Goal: Task Accomplishment & Management: Use online tool/utility

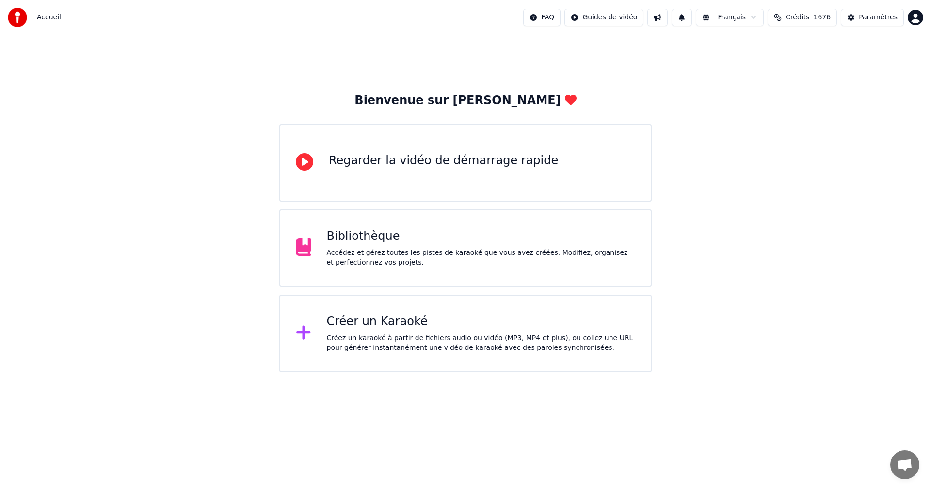
click at [526, 333] on div "Créer un Karaoké Créez un karaoké à partir de fichiers audio ou vidéo (MP3, MP4…" at bounding box center [481, 333] width 309 height 39
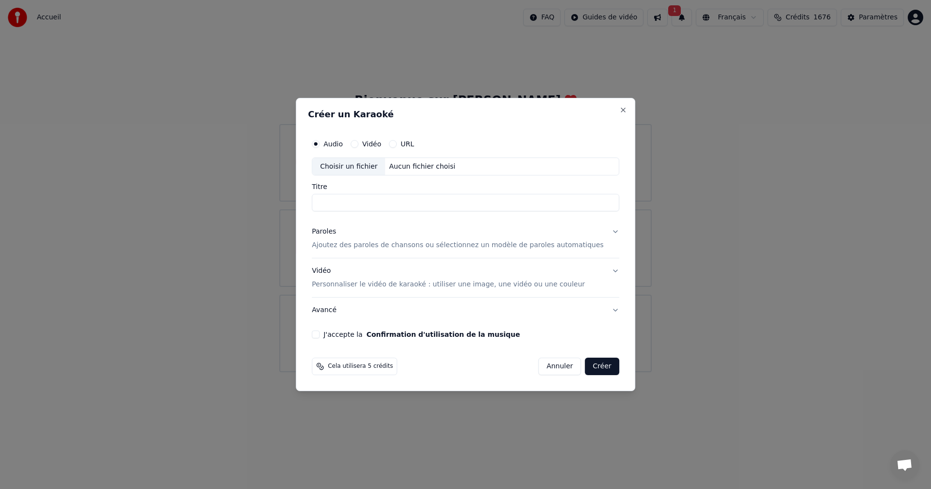
click at [408, 161] on div "Choisir un fichier Aucun fichier choisi" at bounding box center [465, 167] width 307 height 18
click at [338, 204] on input "******" at bounding box center [465, 202] width 307 height 17
click at [336, 203] on input "******" at bounding box center [465, 202] width 307 height 17
type input "******"
click at [367, 246] on p "Ajoutez des paroles de chansons ou sélectionnez un modèle de paroles automatiqu…" at bounding box center [458, 246] width 292 height 10
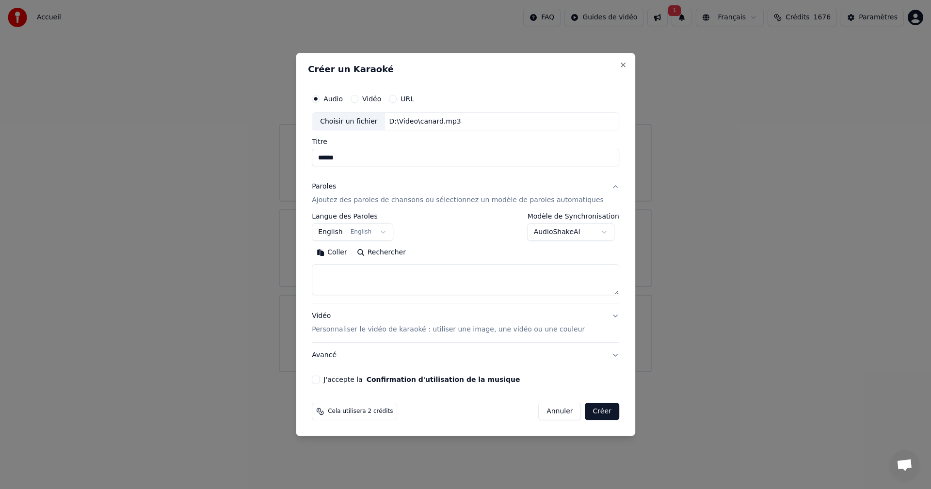
click at [346, 252] on button "Coller" at bounding box center [332, 253] width 40 height 16
click at [509, 332] on p "Personnaliser le vidéo de karaoké : utiliser une image, une vidéo ou une couleur" at bounding box center [448, 330] width 273 height 10
type textarea "**********"
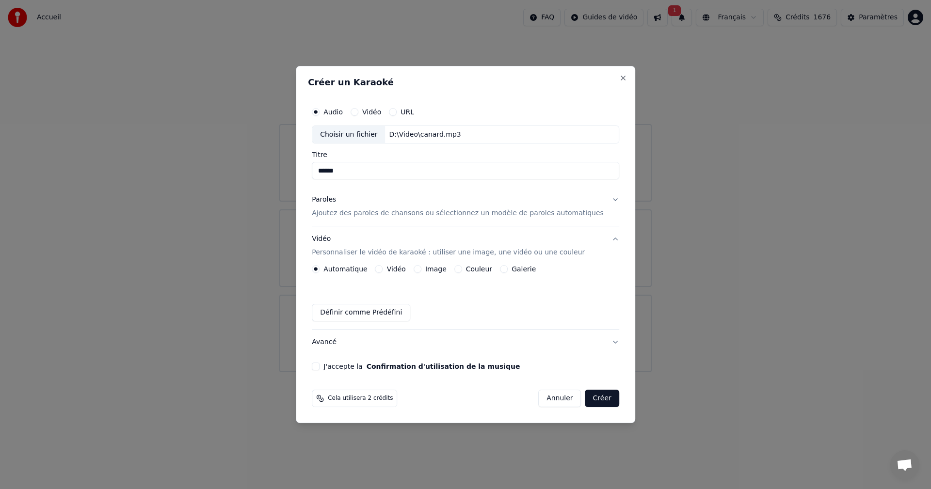
click at [383, 269] on button "Vidéo" at bounding box center [379, 269] width 8 height 8
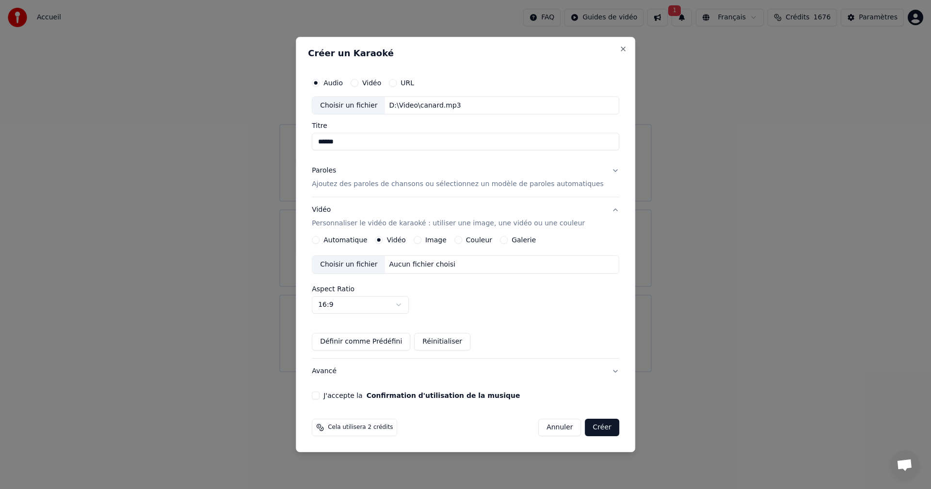
click at [360, 263] on div "Choisir un fichier" at bounding box center [348, 264] width 73 height 17
click at [320, 396] on button "J'accepte la Confirmation d'utilisation de la musique" at bounding box center [316, 396] width 8 height 8
click at [585, 428] on button "Créer" at bounding box center [602, 427] width 34 height 17
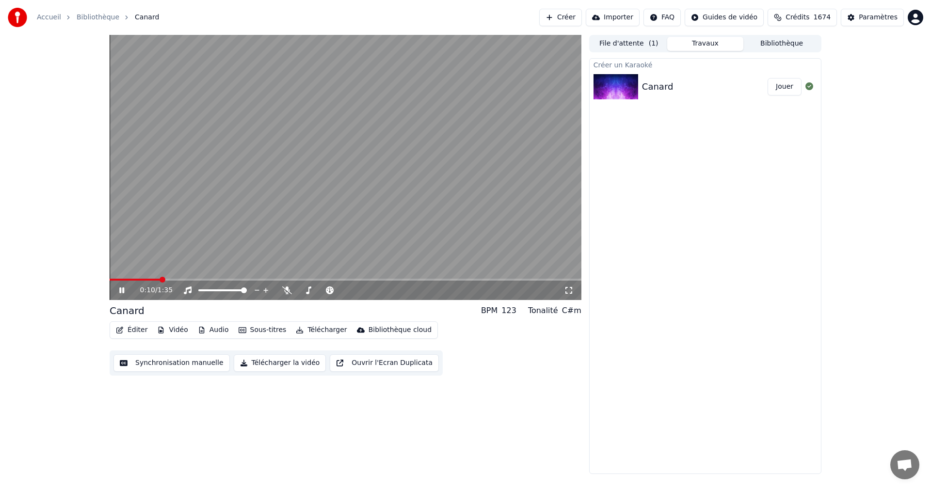
click at [471, 138] on video at bounding box center [346, 167] width 472 height 265
click at [284, 290] on icon at bounding box center [287, 291] width 10 height 8
click at [112, 280] on span at bounding box center [112, 280] width 5 height 2
click at [112, 279] on span at bounding box center [112, 280] width 5 height 2
click at [110, 281] on span at bounding box center [113, 280] width 6 height 6
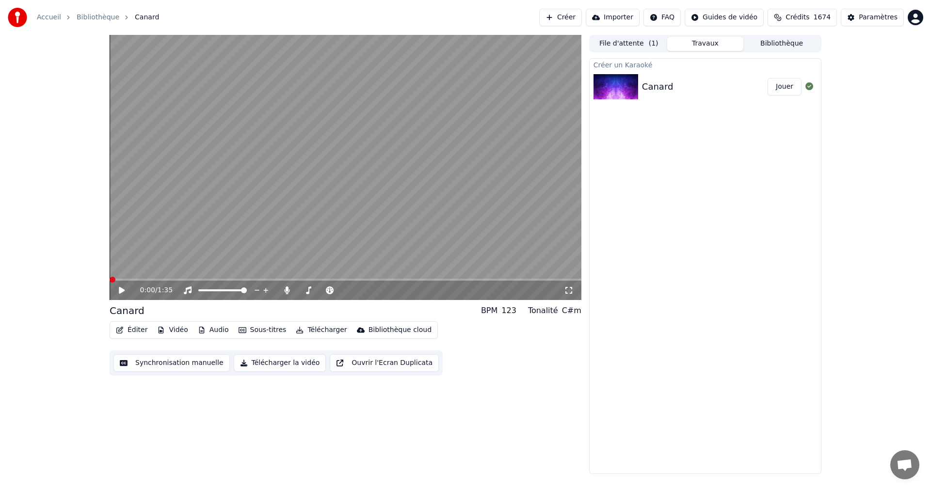
click at [121, 293] on icon at bounding box center [122, 290] width 6 height 7
click at [402, 142] on video at bounding box center [346, 167] width 472 height 265
click at [783, 45] on button "Bibliothèque" at bounding box center [781, 44] width 77 height 14
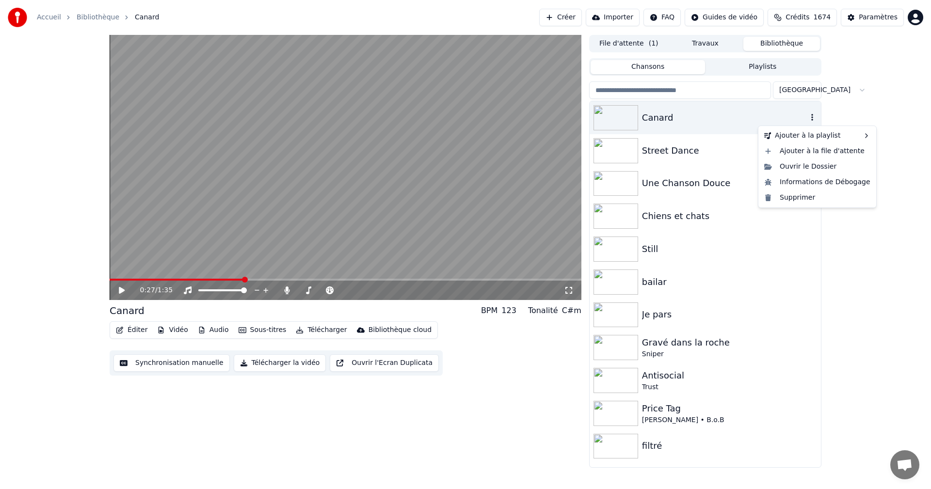
click at [810, 115] on icon "button" at bounding box center [812, 117] width 10 height 8
click at [808, 192] on div "Supprimer" at bounding box center [817, 198] width 114 height 16
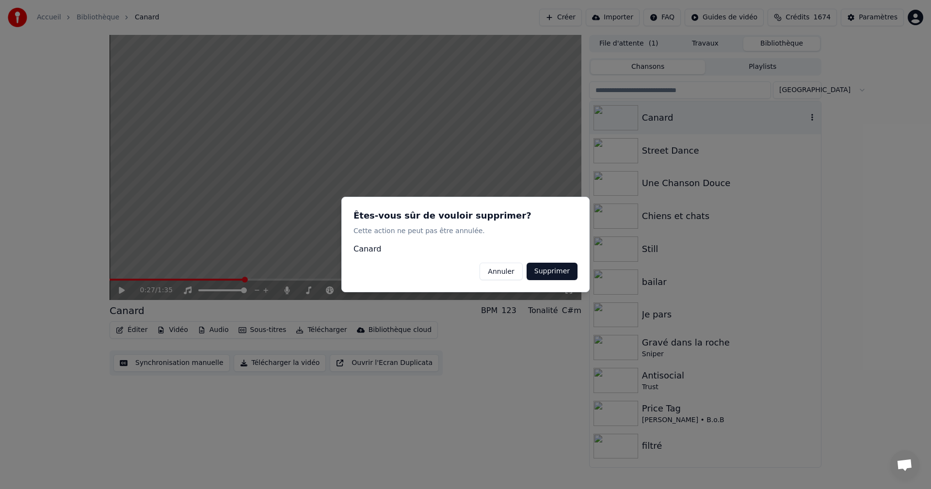
click at [541, 275] on button "Supprimer" at bounding box center [552, 271] width 51 height 17
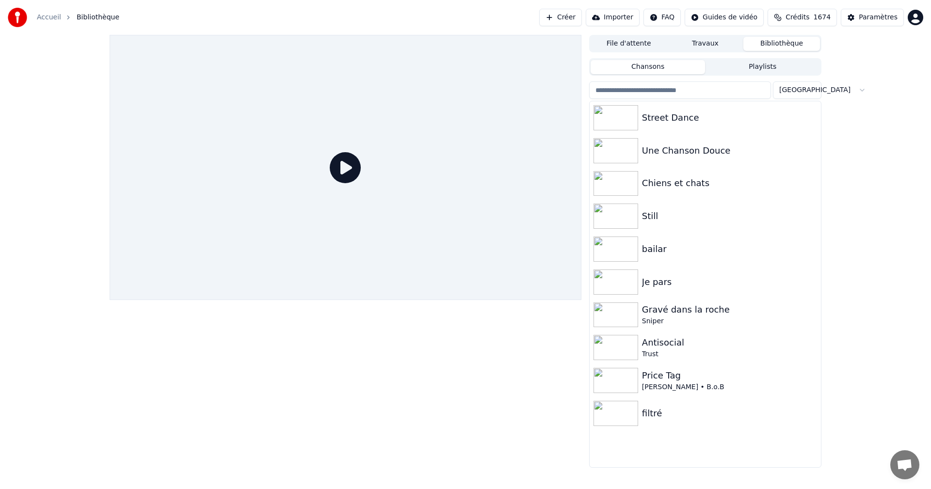
click at [582, 18] on button "Créer" at bounding box center [560, 17] width 43 height 17
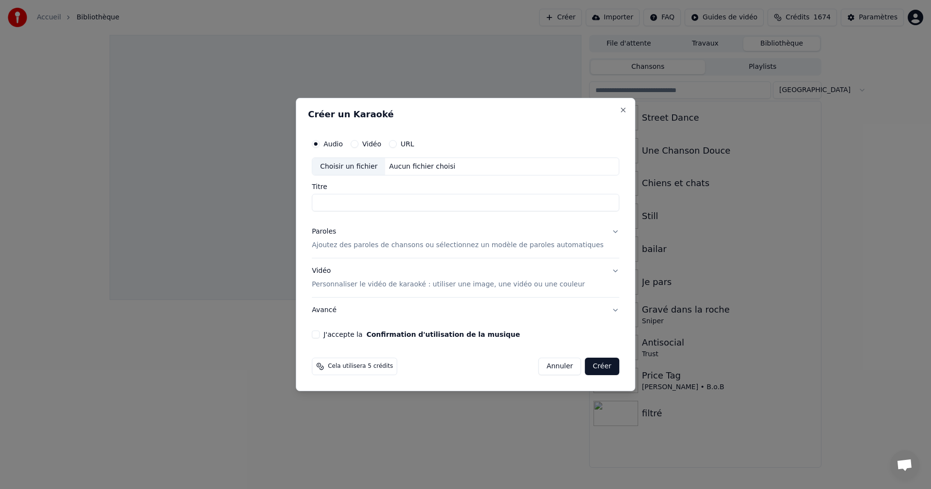
click at [403, 160] on div "Choisir un fichier Aucun fichier choisi" at bounding box center [465, 167] width 307 height 18
click at [334, 207] on input "******" at bounding box center [465, 202] width 307 height 17
type input "******"
click at [382, 251] on button "Paroles Ajoutez des paroles de chansons ou sélectionnez un modèle de paroles au…" at bounding box center [465, 239] width 307 height 39
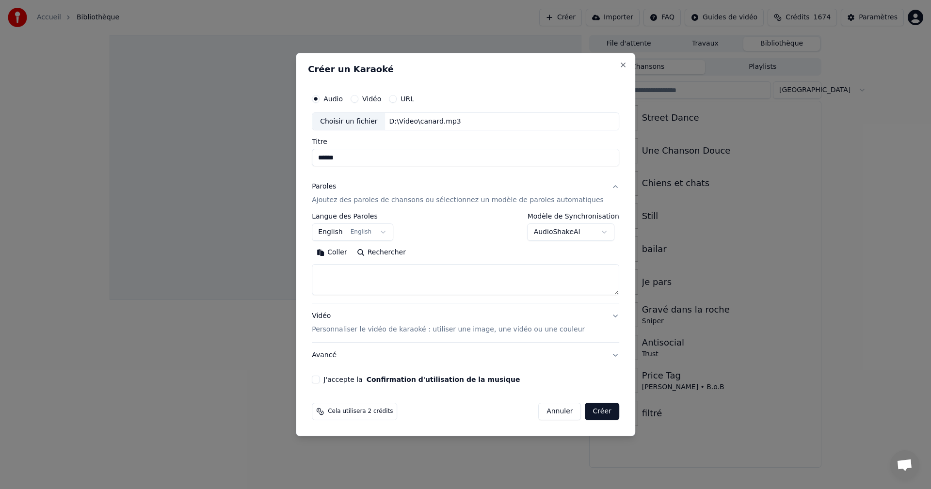
click at [373, 277] on textarea at bounding box center [465, 280] width 307 height 31
click at [352, 253] on button "Coller" at bounding box center [332, 253] width 40 height 16
click at [416, 329] on p "Personnaliser le vidéo de karaoké : utiliser une image, une vidéo ou une couleur" at bounding box center [448, 330] width 273 height 10
type textarea "**********"
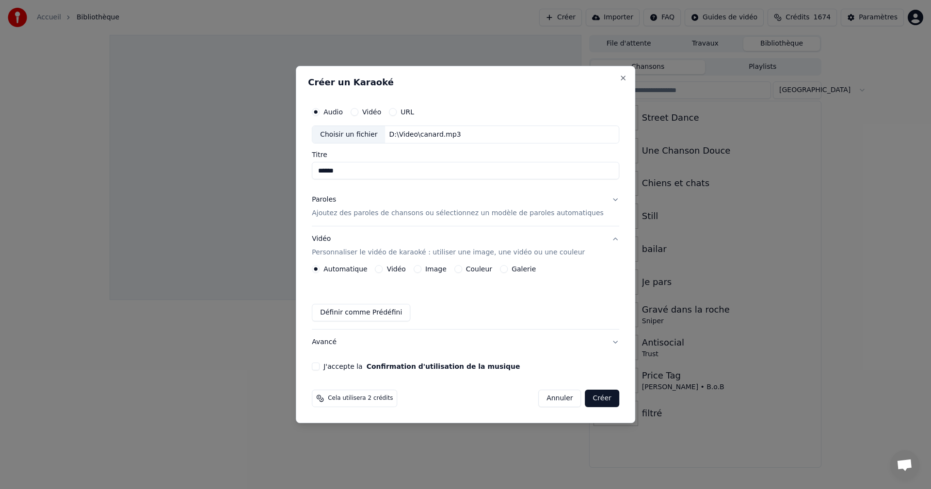
click at [395, 271] on div "Vidéo" at bounding box center [390, 269] width 31 height 8
click at [383, 269] on button "Vidéo" at bounding box center [379, 269] width 8 height 8
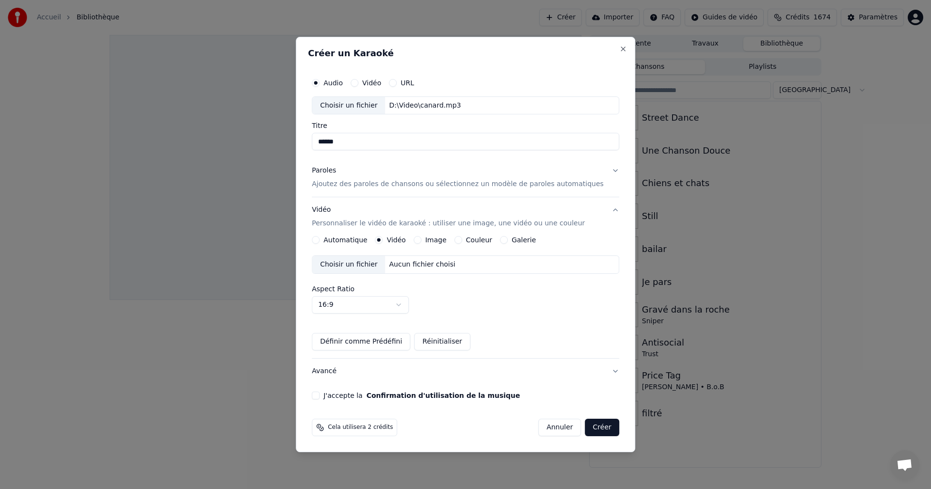
click at [377, 270] on div "Choisir un fichier" at bounding box center [348, 264] width 73 height 17
click at [320, 395] on button "J'accepte la Confirmation d'utilisation de la musique" at bounding box center [316, 396] width 8 height 8
drag, startPoint x: 594, startPoint y: 428, endPoint x: 601, endPoint y: 429, distance: 6.9
click at [594, 428] on button "Créer" at bounding box center [602, 427] width 34 height 17
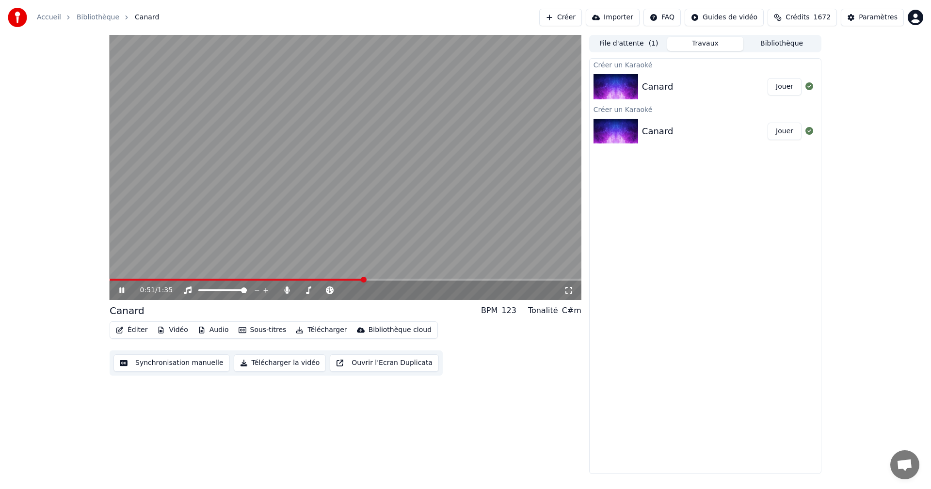
click at [387, 192] on video at bounding box center [346, 167] width 472 height 265
click at [785, 41] on button "Bibliothèque" at bounding box center [781, 44] width 77 height 14
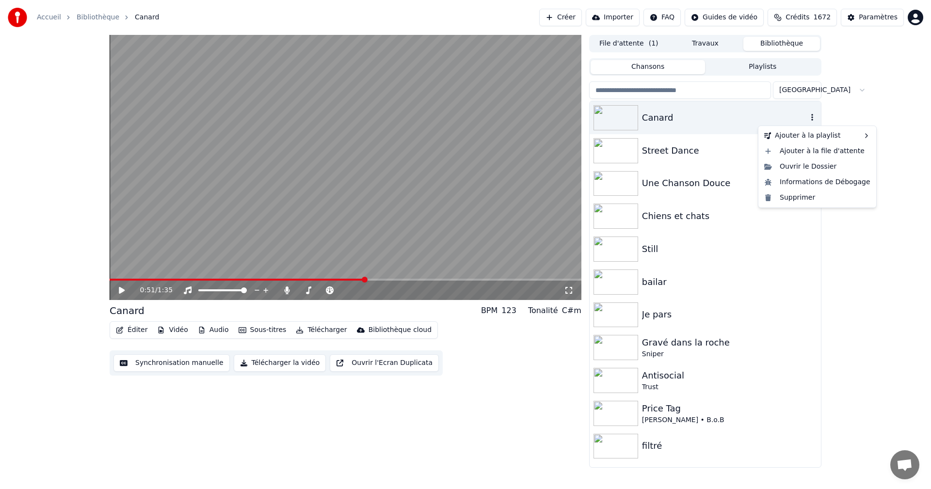
click at [810, 123] on button "button" at bounding box center [812, 118] width 10 height 12
click at [802, 202] on div "Supprimer" at bounding box center [817, 198] width 114 height 16
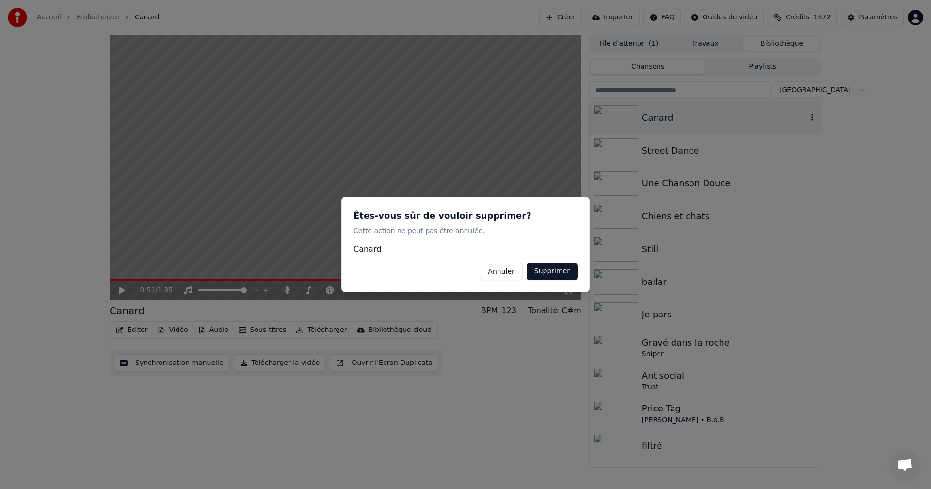
click at [577, 270] on div "Êtes-vous sûr de vouloir supprimer? Cette action ne peut pas être annulée. Cana…" at bounding box center [465, 245] width 248 height 96
click at [570, 276] on button "Supprimer" at bounding box center [552, 271] width 51 height 17
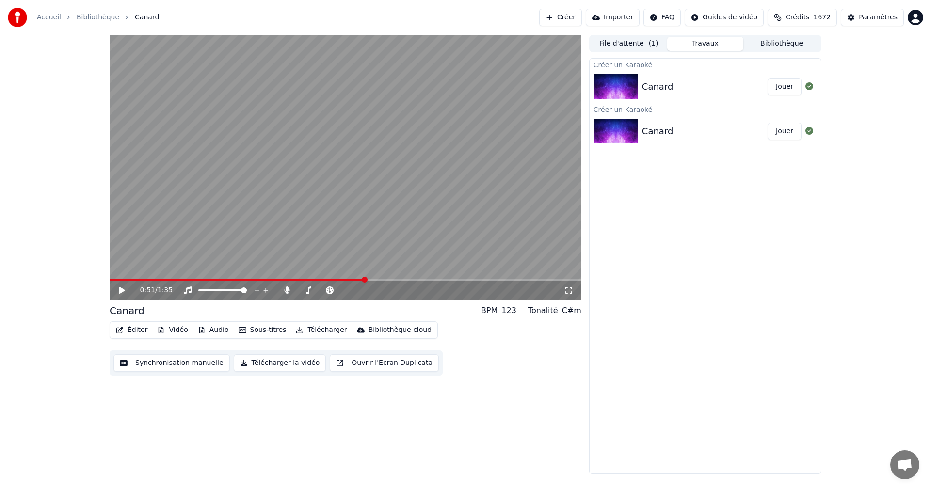
click at [699, 44] on button "Travaux" at bounding box center [705, 44] width 77 height 14
click at [784, 89] on button "Jouer" at bounding box center [785, 86] width 34 height 17
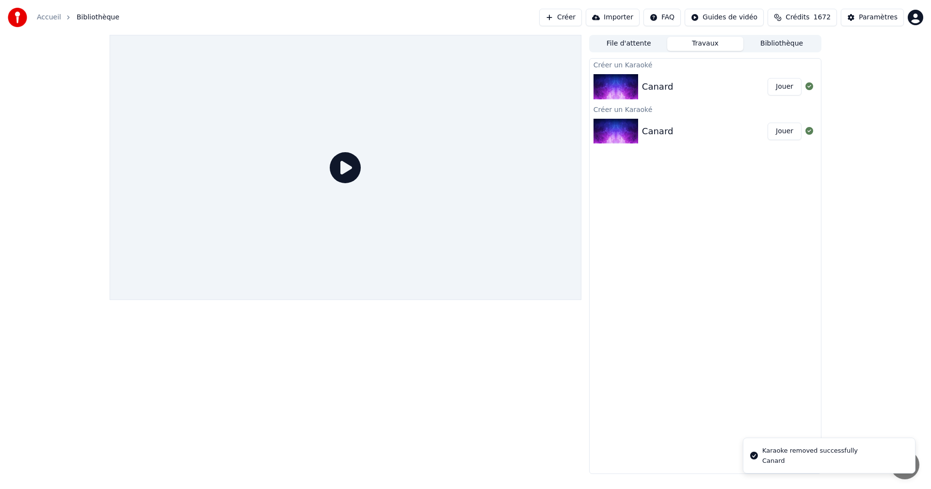
click at [793, 128] on button "Jouer" at bounding box center [785, 131] width 34 height 17
click at [793, 130] on button "Jouer" at bounding box center [785, 131] width 34 height 17
click at [17, 18] on img at bounding box center [17, 17] width 19 height 19
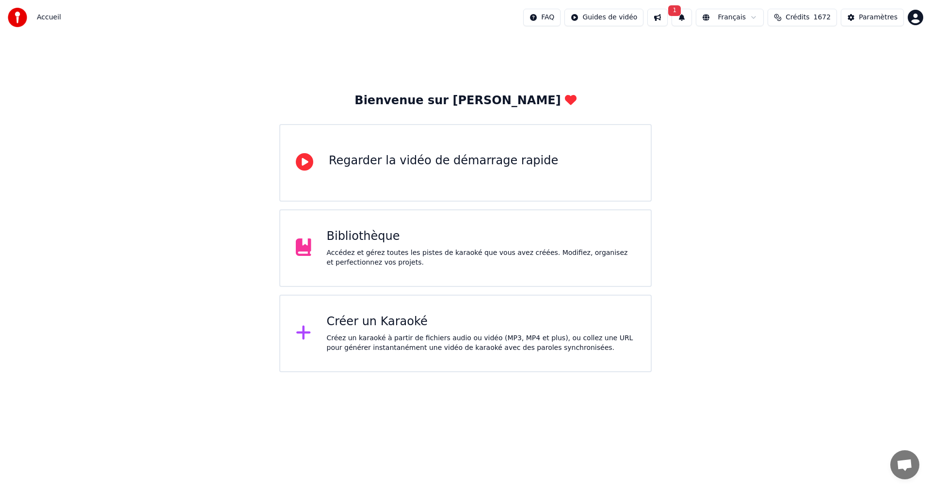
click at [404, 319] on div "Créer un Karaoké" at bounding box center [481, 322] width 309 height 16
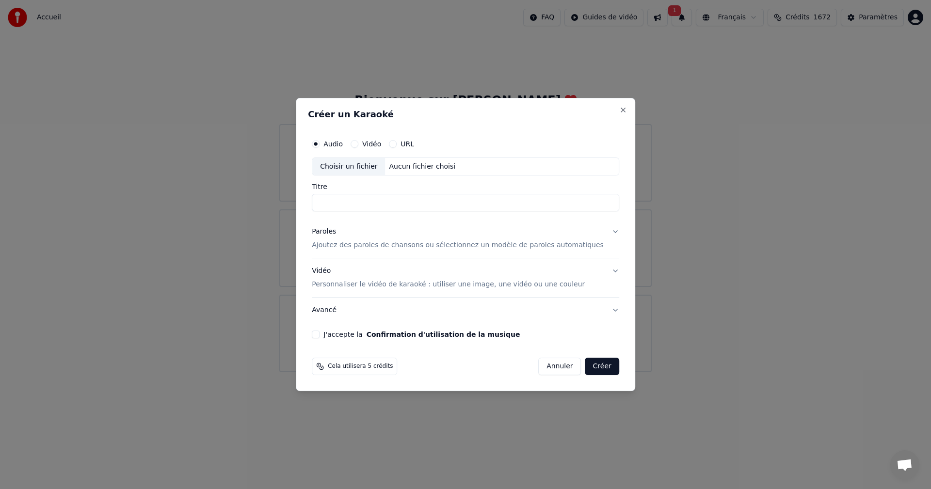
click at [409, 207] on input "Titre" at bounding box center [465, 202] width 307 height 17
click at [427, 167] on div "Aucun fichier choisi" at bounding box center [422, 167] width 74 height 10
click at [429, 205] on input "********" at bounding box center [465, 202] width 307 height 17
click at [336, 203] on input "******" at bounding box center [465, 202] width 307 height 17
type input "******"
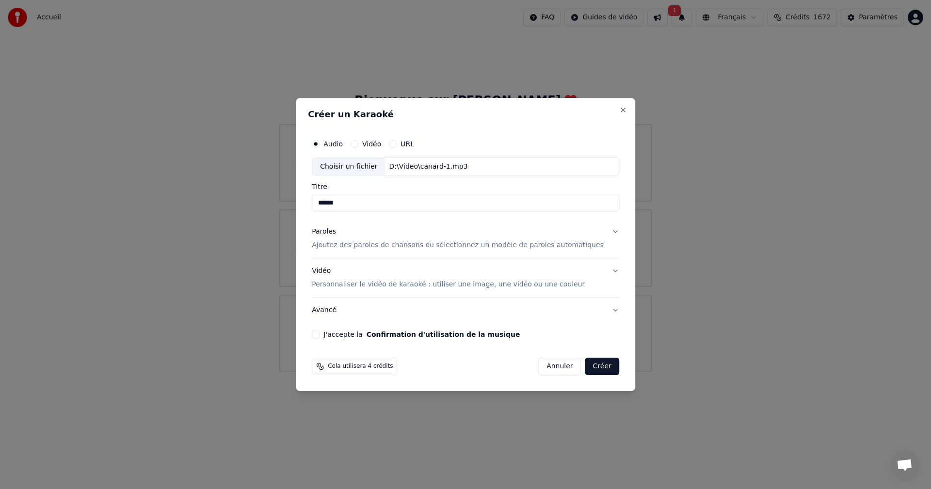
click at [454, 245] on p "Ajoutez des paroles de chansons ou sélectionnez un modèle de paroles automatiqu…" at bounding box center [458, 246] width 292 height 10
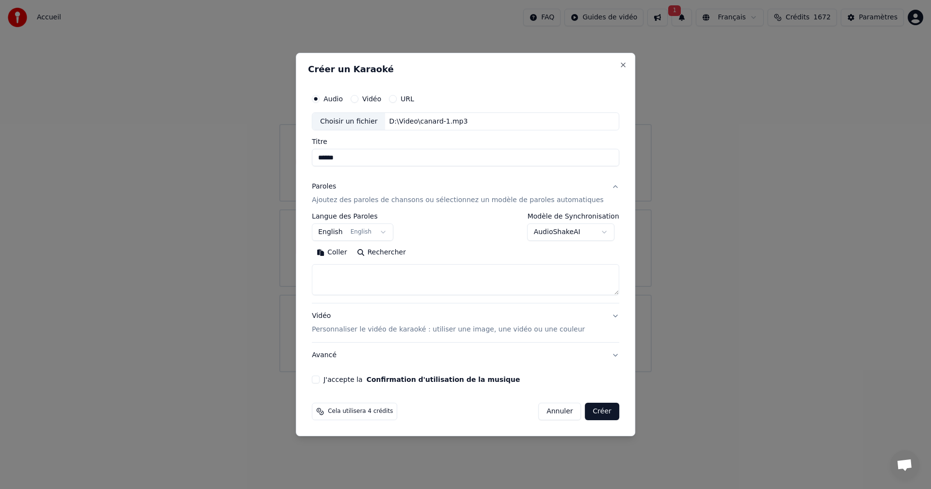
click at [448, 280] on textarea at bounding box center [465, 280] width 307 height 31
paste textarea "**********"
type textarea "**********"
click at [489, 335] on p "Personnaliser le vidéo de karaoké : utiliser une image, une vidéo ou une couleur" at bounding box center [448, 330] width 273 height 10
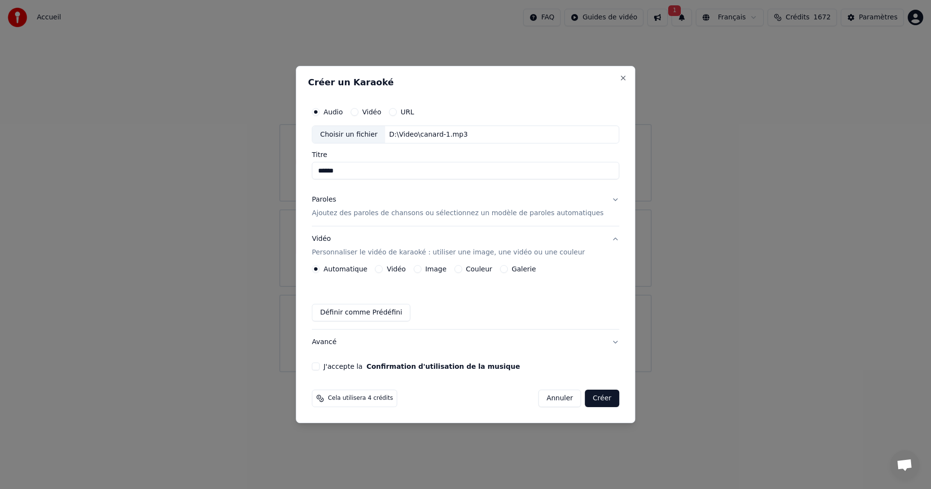
click at [383, 272] on button "Vidéo" at bounding box center [379, 269] width 8 height 8
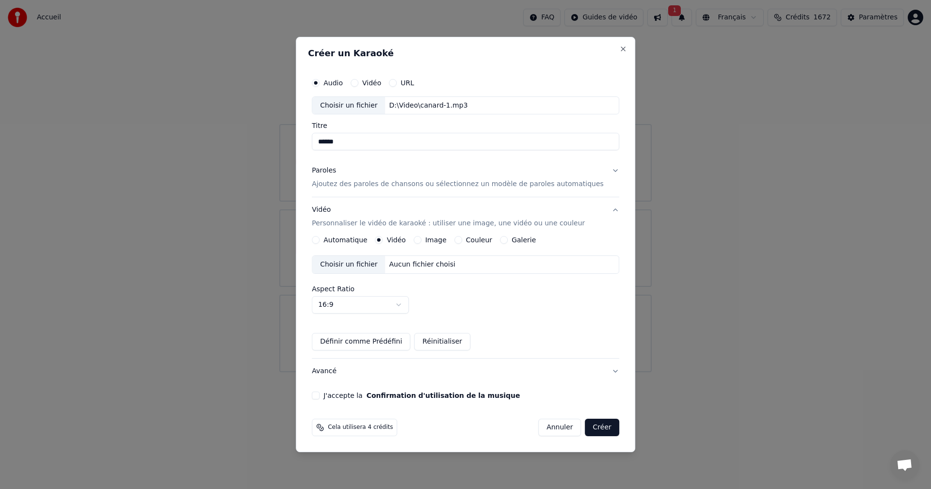
click at [366, 266] on div "Choisir un fichier" at bounding box center [348, 264] width 73 height 17
click at [320, 400] on button "J'accepte la Confirmation d'utilisation de la musique" at bounding box center [316, 396] width 8 height 8
click at [595, 431] on button "Créer" at bounding box center [602, 427] width 34 height 17
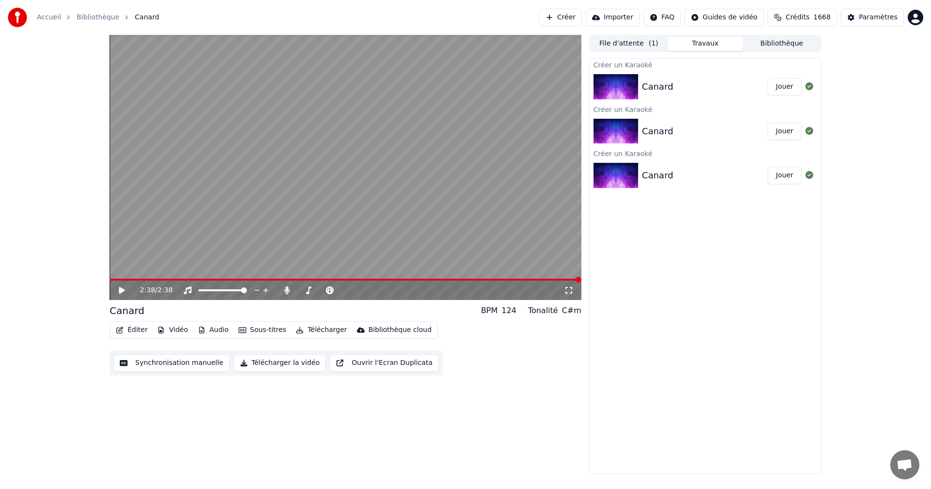
click at [265, 370] on button "Télécharger la vidéo" at bounding box center [280, 362] width 93 height 17
click at [234, 354] on button "Télécharger la vidéo" at bounding box center [280, 362] width 93 height 17
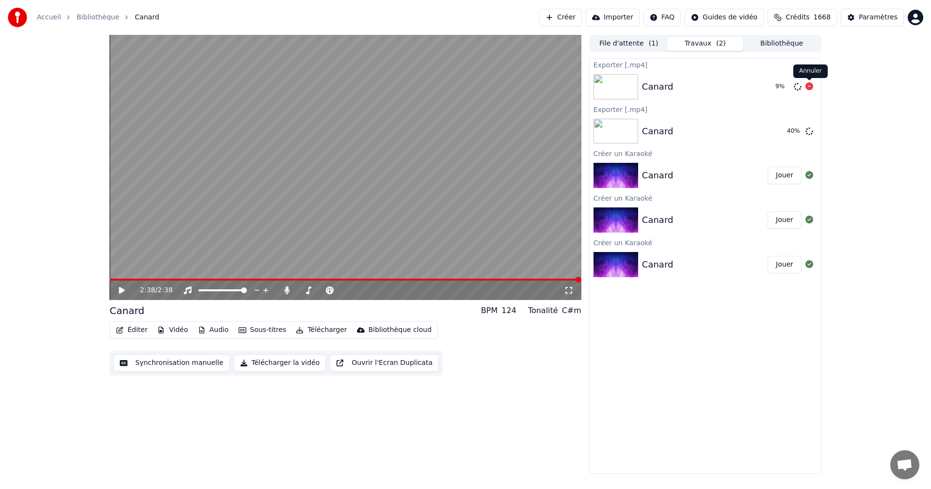
click at [809, 86] on icon at bounding box center [809, 86] width 8 height 8
click at [786, 129] on button "Afficher" at bounding box center [780, 131] width 43 height 17
click at [700, 85] on div "Canard" at bounding box center [716, 87] width 148 height 14
click at [798, 88] on icon at bounding box center [798, 87] width 8 height 8
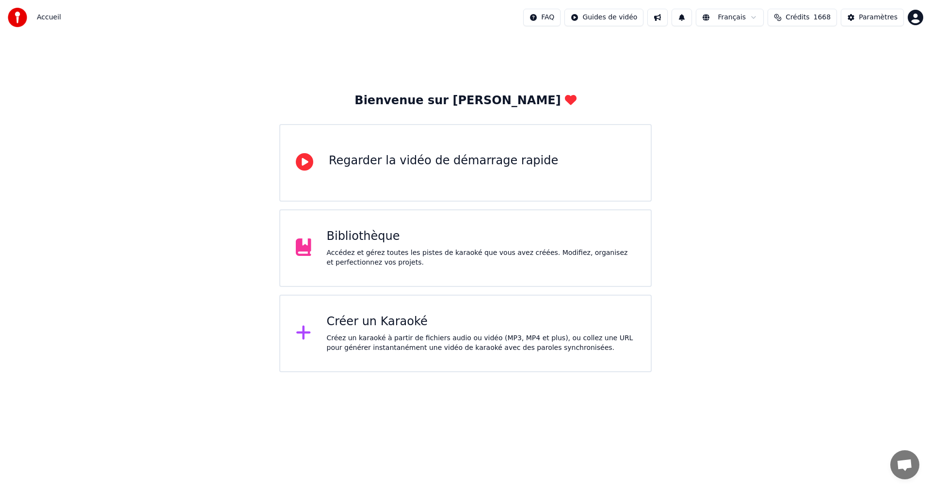
click at [528, 334] on div "Créez un karaoké à partir de fichiers audio ou vidéo (MP3, MP4 et plus), ou col…" at bounding box center [481, 343] width 309 height 19
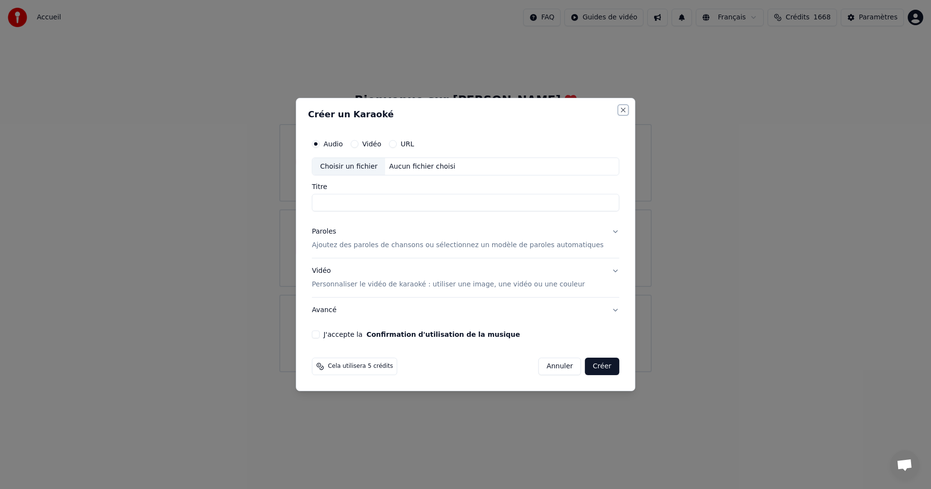
click at [619, 112] on button "Close" at bounding box center [623, 110] width 8 height 8
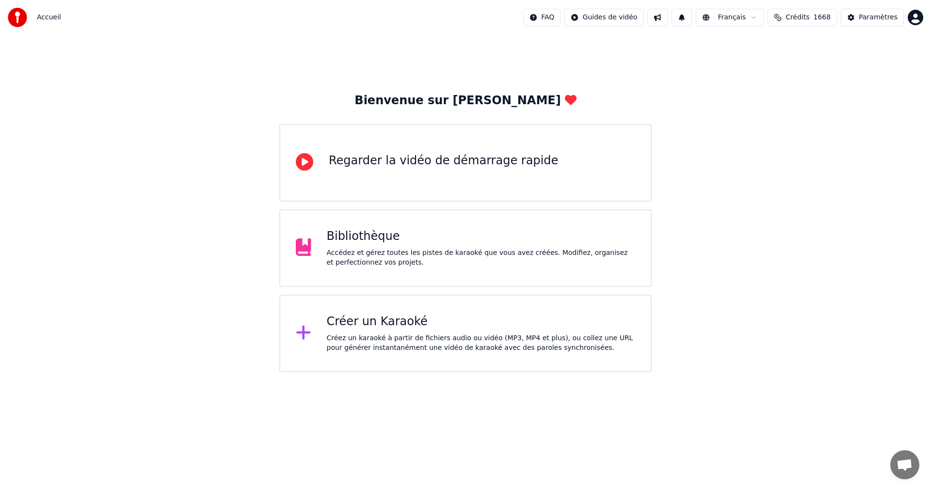
click at [407, 223] on div "Bibliothèque Accédez et gérez toutes les pistes de karaoké que vous avez créées…" at bounding box center [465, 248] width 372 height 78
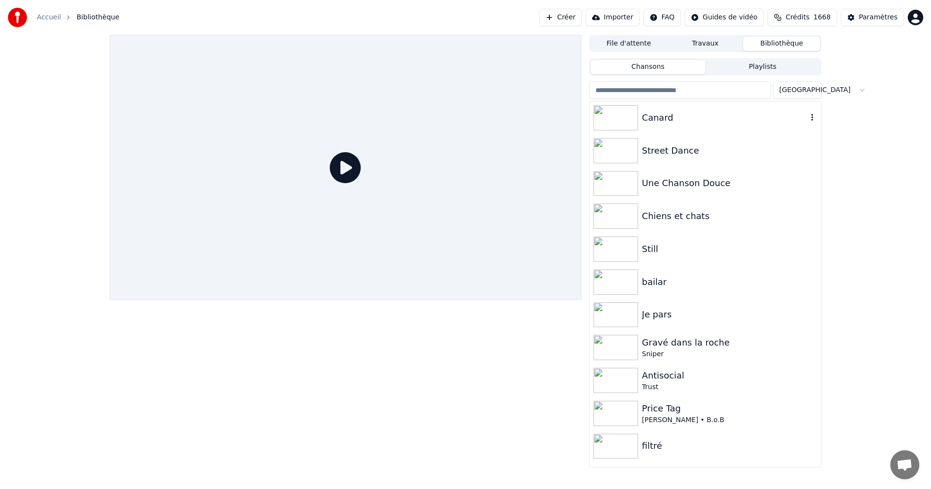
click at [685, 128] on div "Canard" at bounding box center [705, 117] width 231 height 33
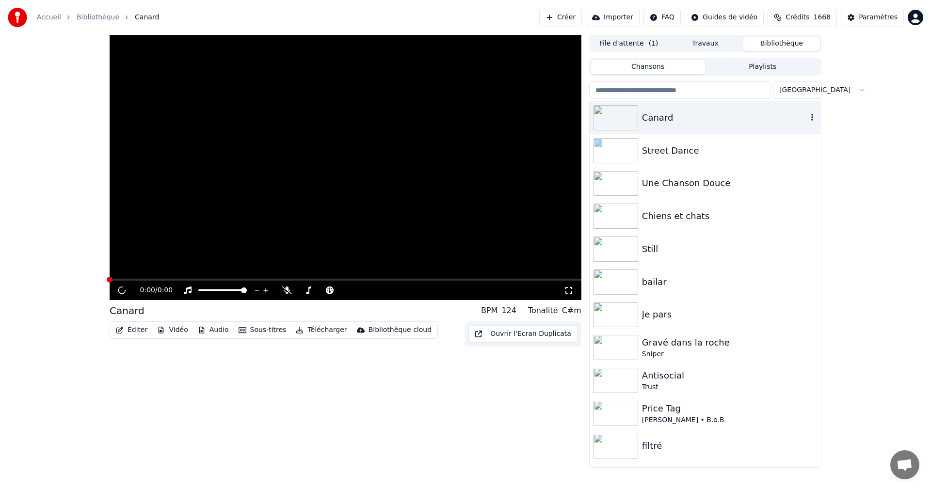
click at [685, 128] on div "Canard" at bounding box center [705, 117] width 231 height 33
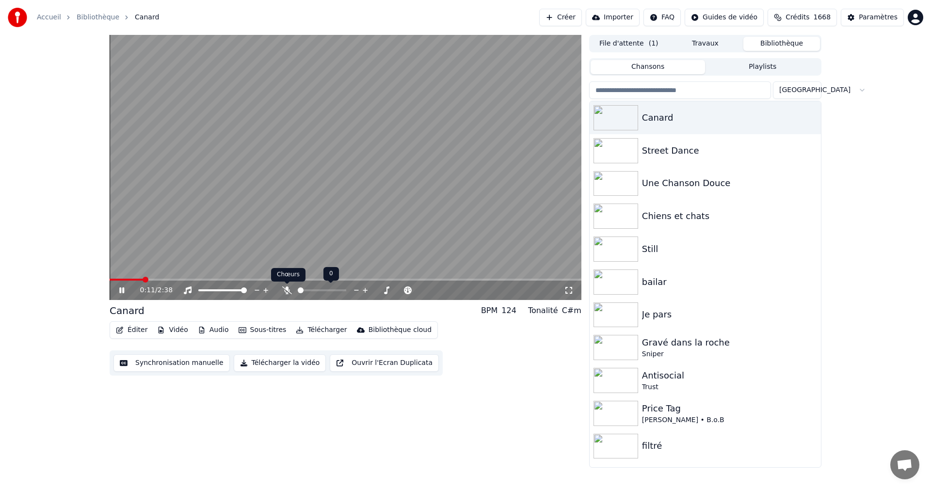
click at [283, 293] on icon at bounding box center [287, 291] width 10 height 8
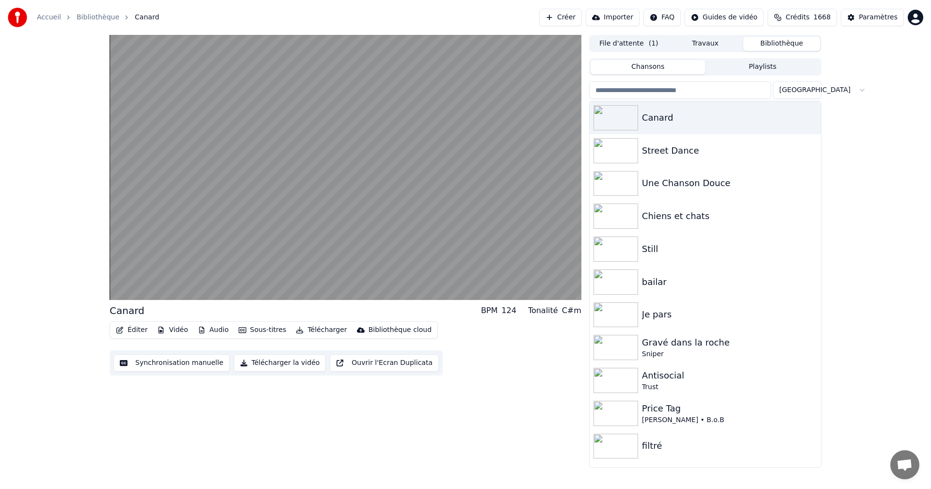
click at [248, 363] on button "Télécharger la vidéo" at bounding box center [280, 362] width 93 height 17
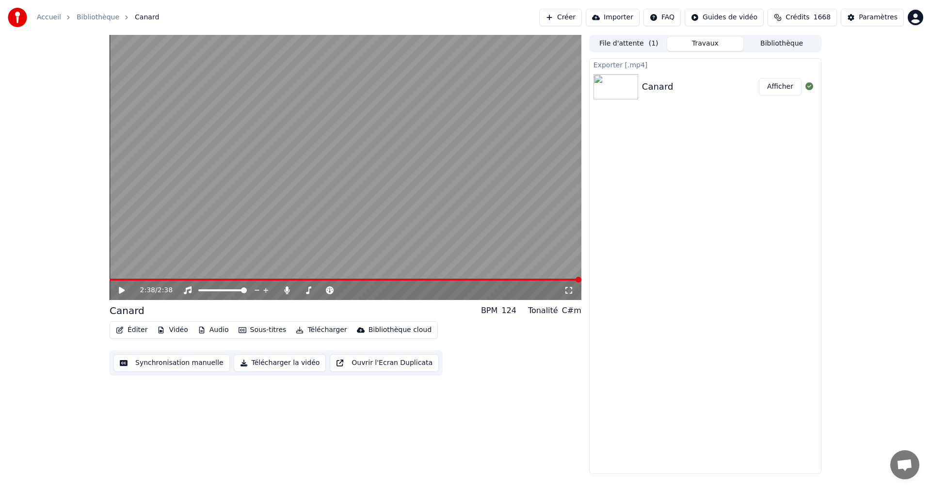
click at [791, 84] on button "Afficher" at bounding box center [780, 86] width 43 height 17
click at [788, 87] on button "Afficher" at bounding box center [780, 86] width 43 height 17
click at [780, 83] on button "Afficher" at bounding box center [780, 86] width 43 height 17
